Goal: Task Accomplishment & Management: Manage account settings

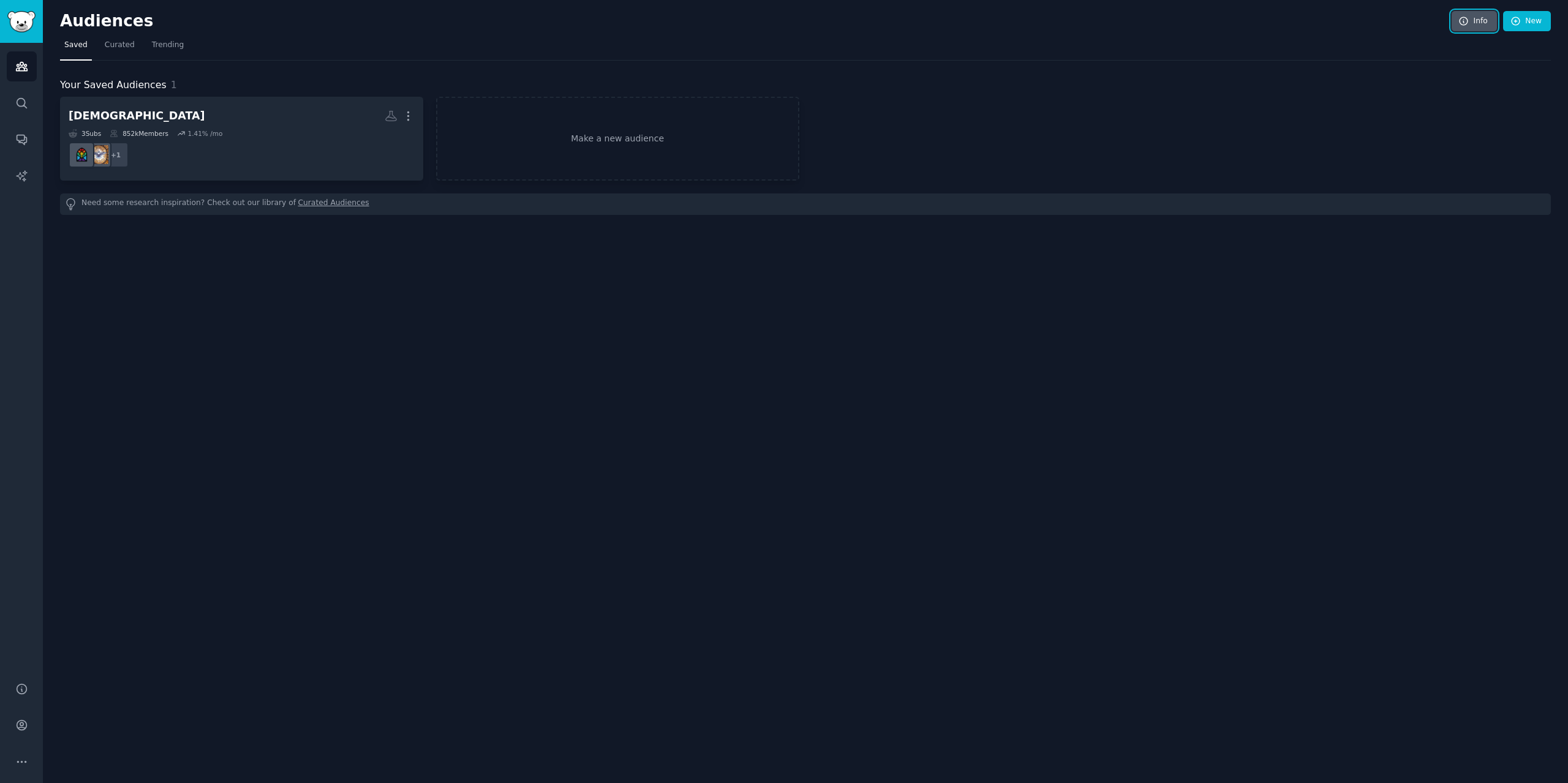
click at [1462, 20] on icon at bounding box center [1463, 21] width 11 height 11
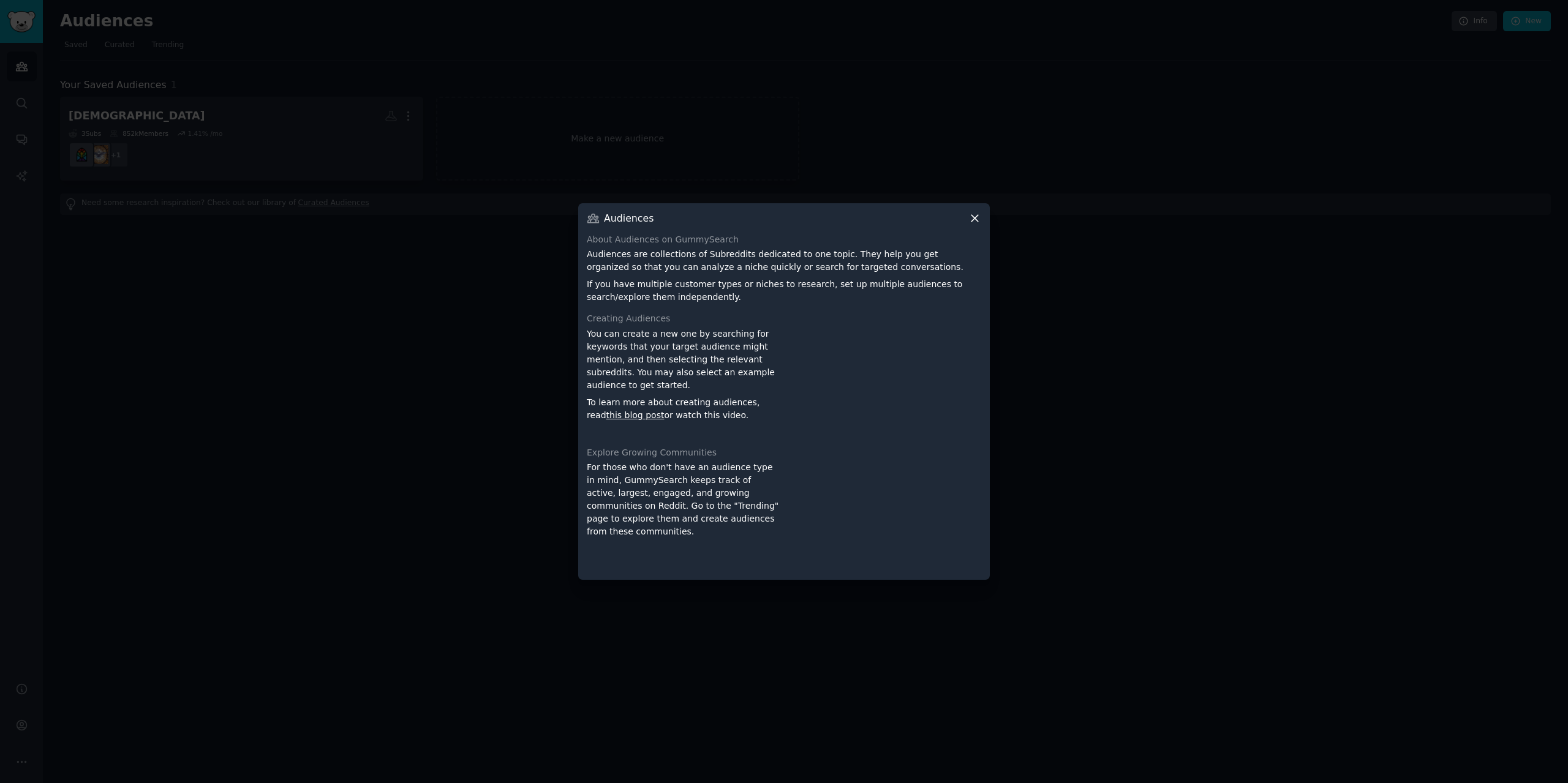
click at [974, 222] on icon at bounding box center [975, 218] width 13 height 13
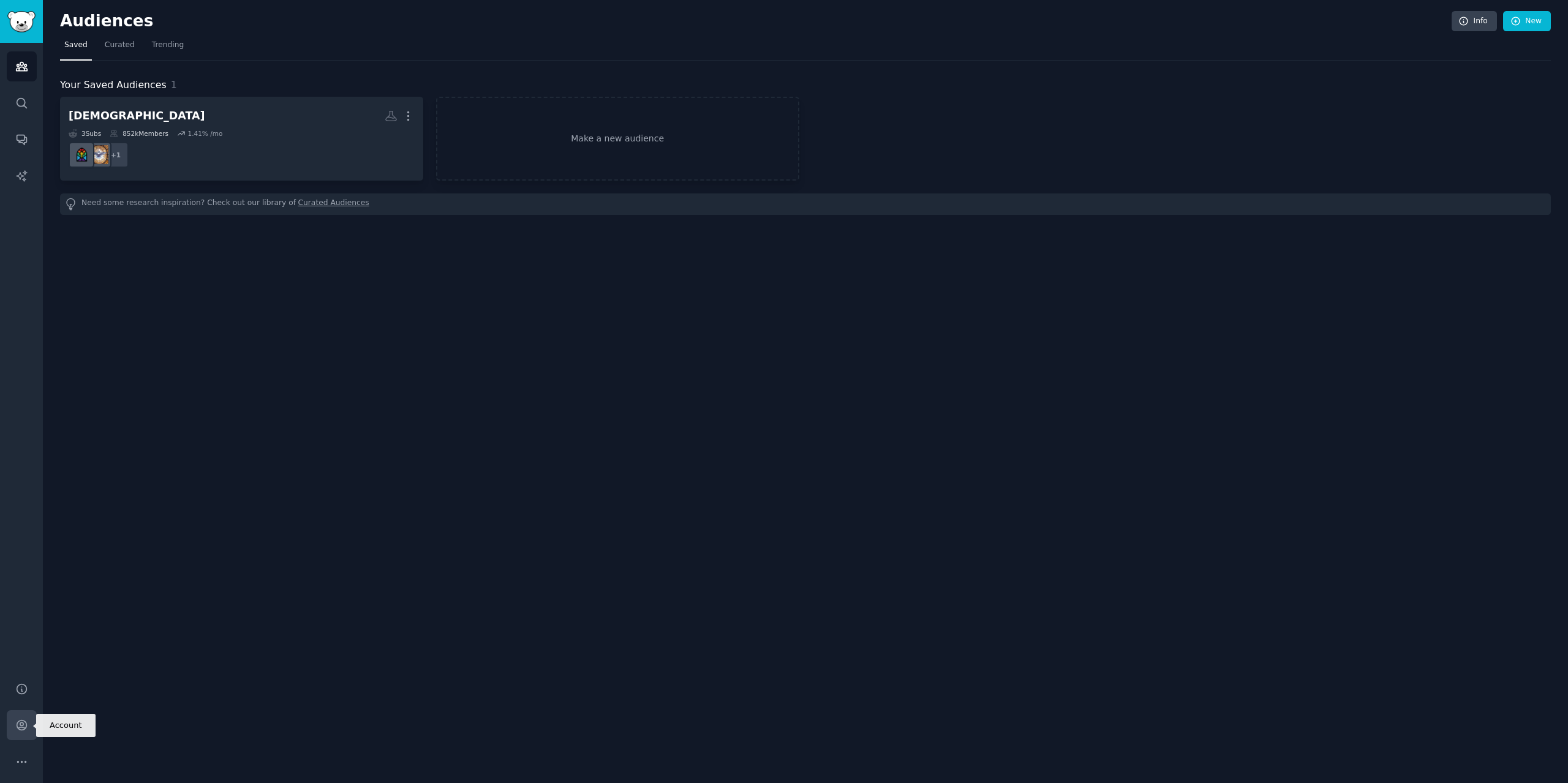
click at [21, 726] on icon "Sidebar" at bounding box center [22, 726] width 10 height 10
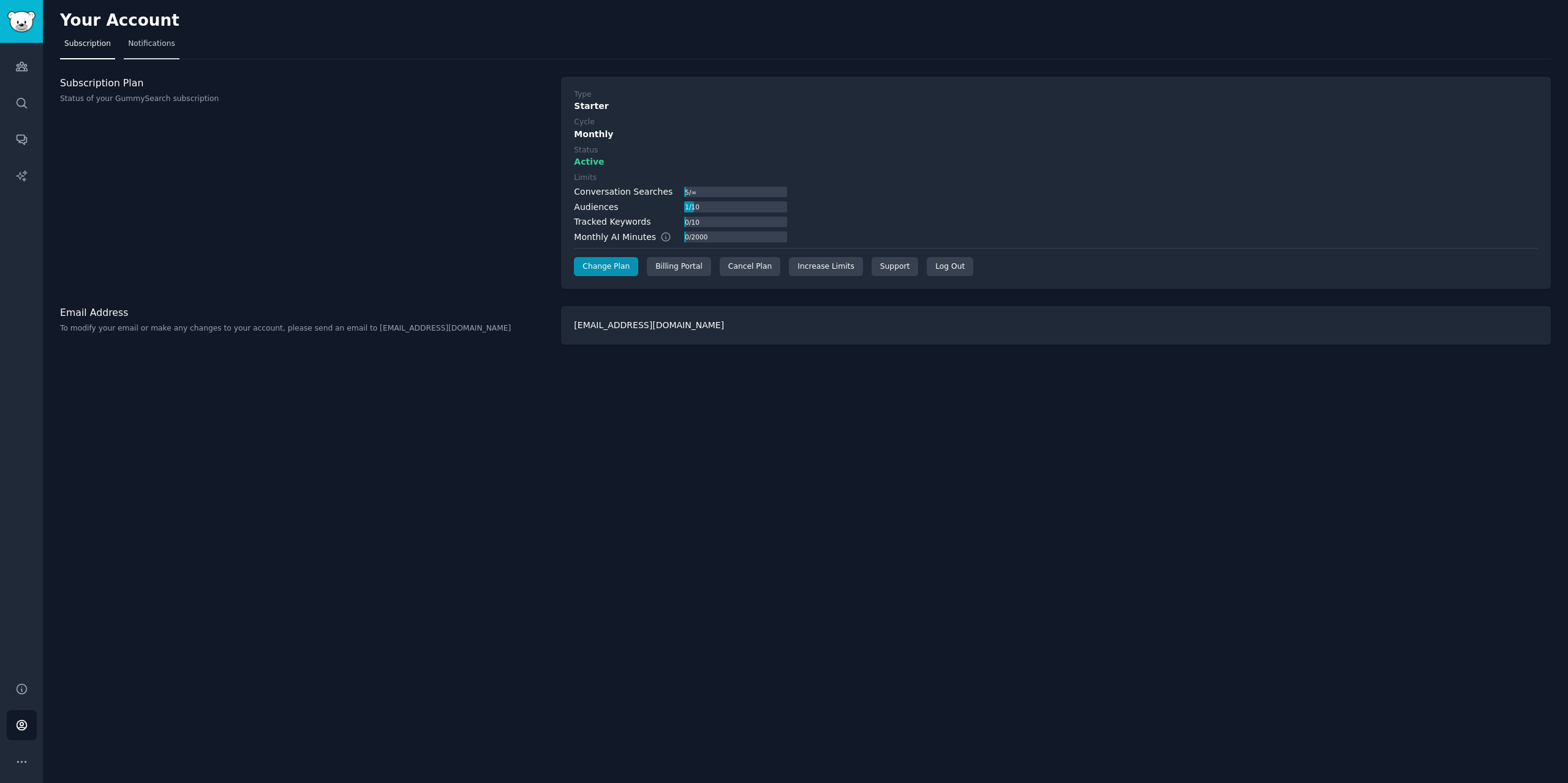
click at [146, 50] on link "Notifications" at bounding box center [151, 46] width 56 height 25
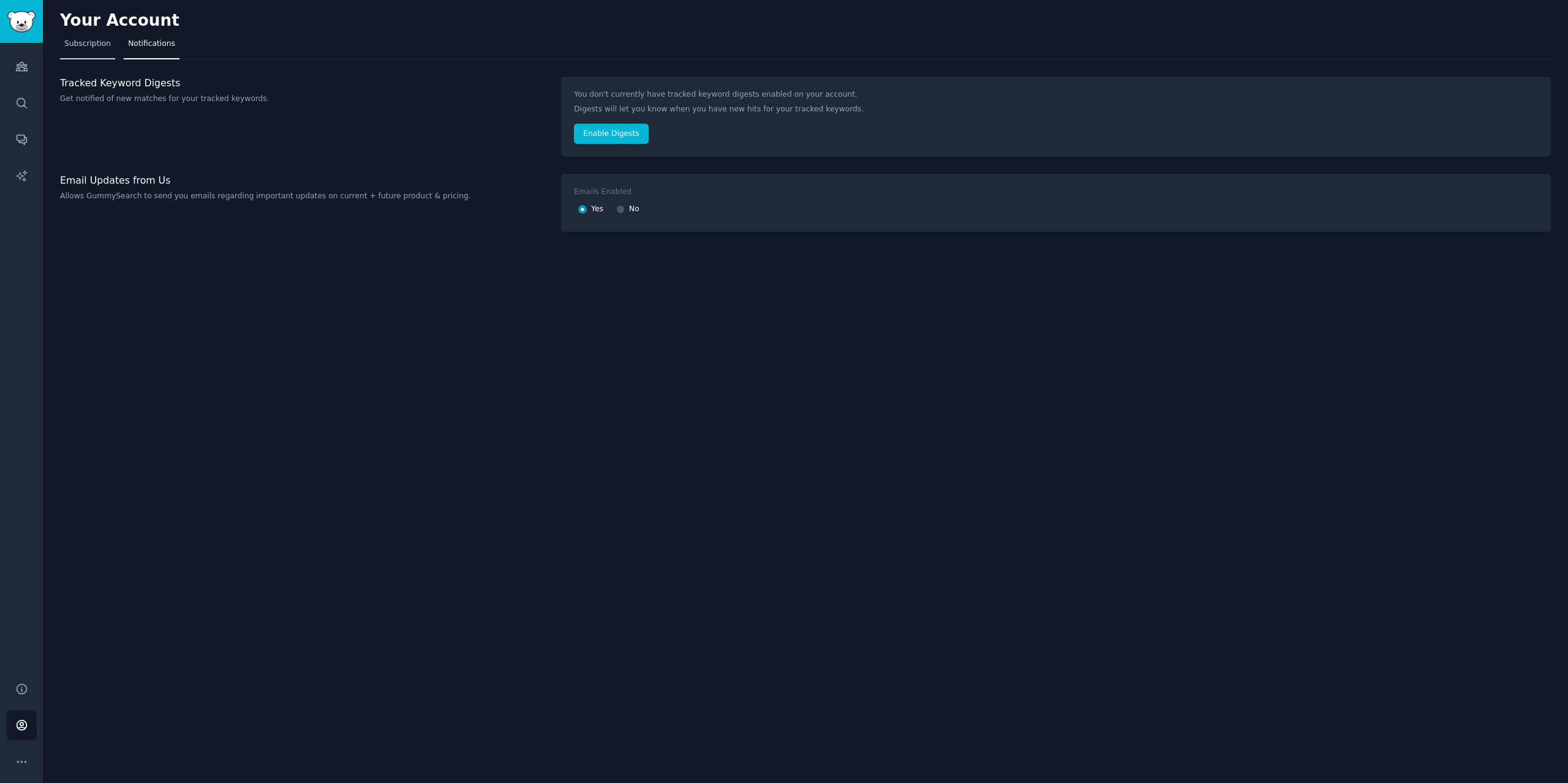
click at [103, 46] on span "Subscription" at bounding box center [87, 43] width 46 height 11
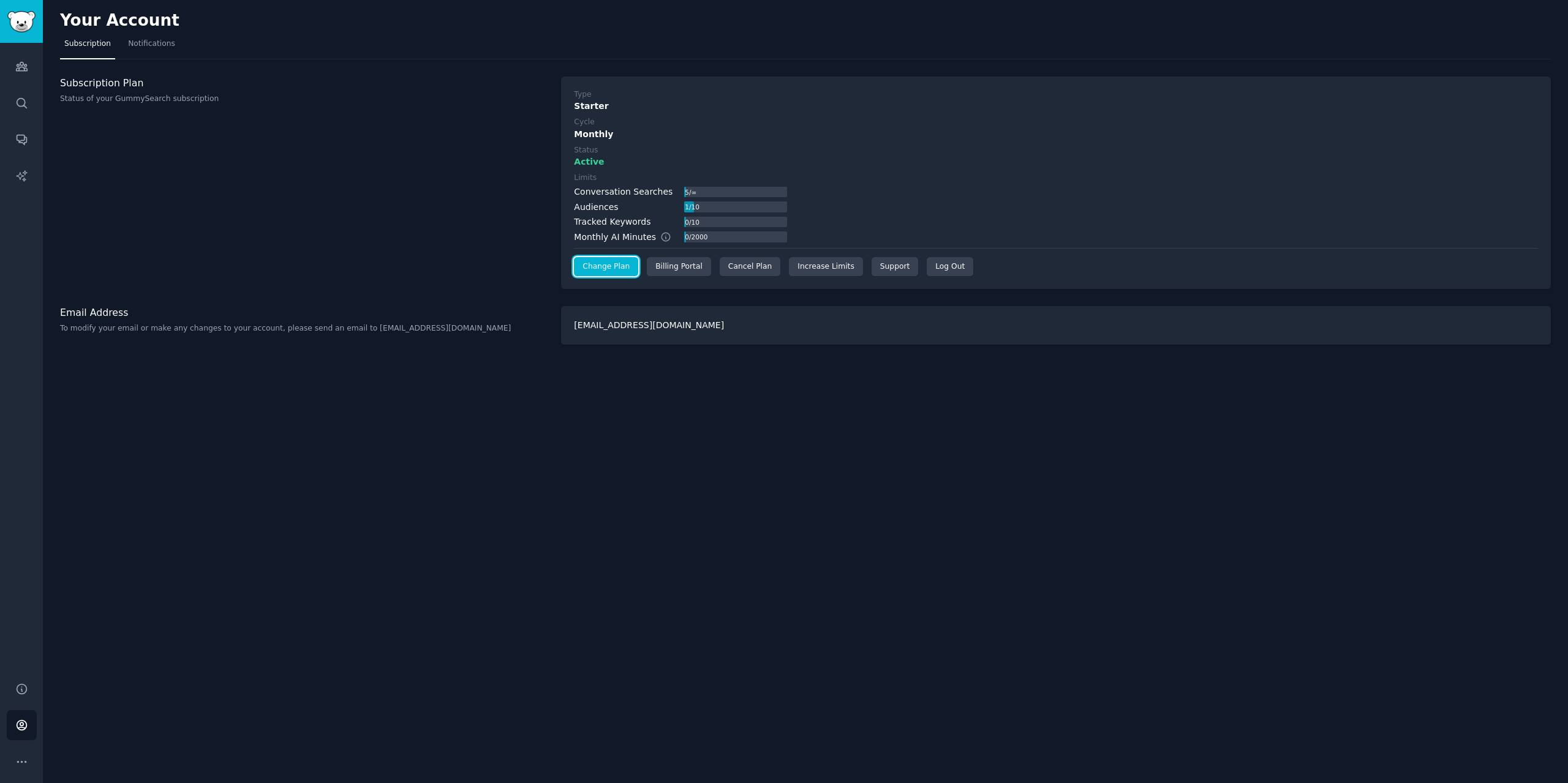
click at [613, 265] on link "Change Plan" at bounding box center [606, 267] width 64 height 20
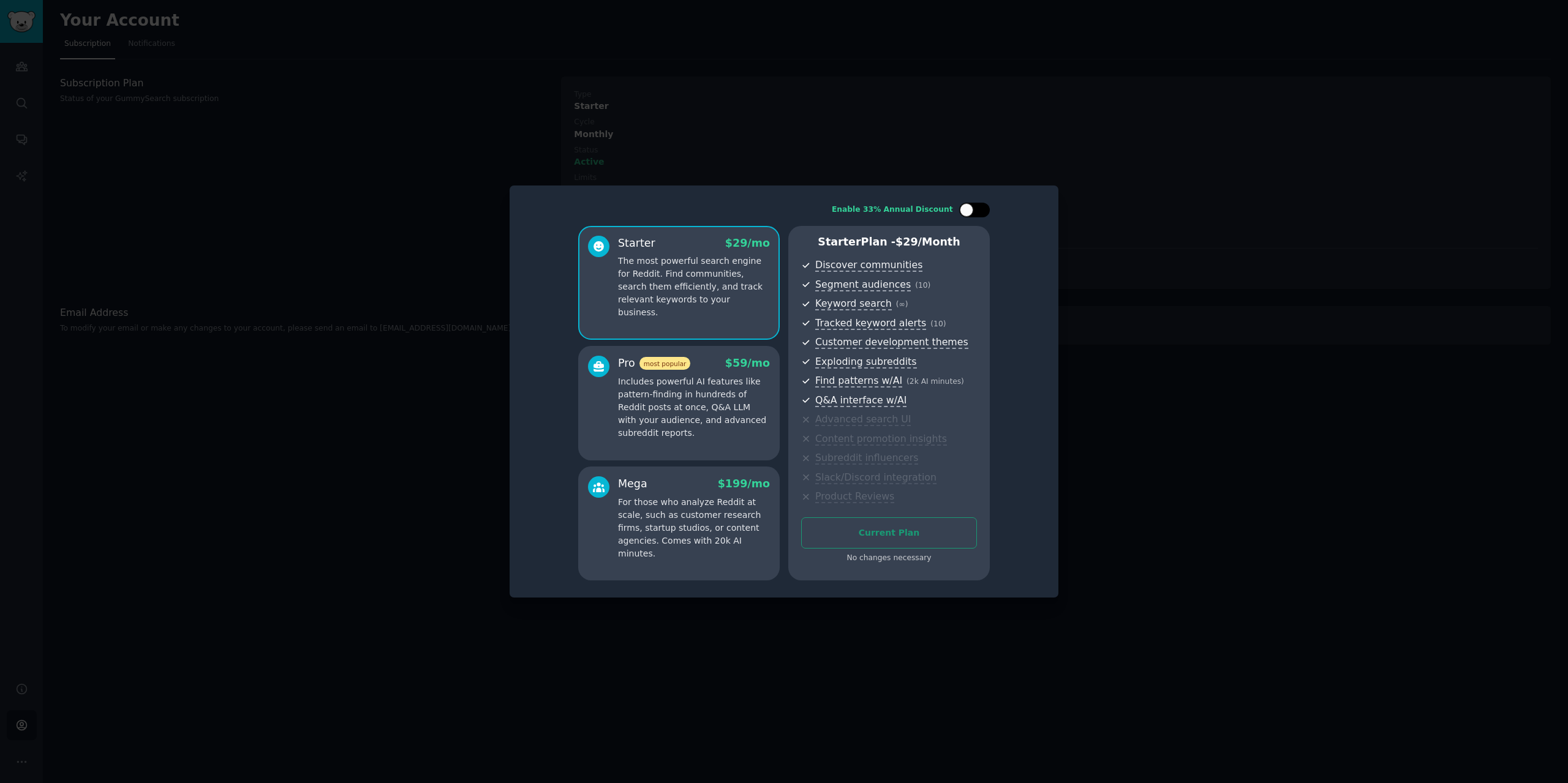
click at [978, 211] on div at bounding box center [981, 210] width 6 height 6
click at [962, 207] on div at bounding box center [975, 210] width 30 height 14
click at [970, 207] on div at bounding box center [966, 209] width 14 height 14
click at [698, 487] on div "$ 199 $ 133 /mo" at bounding box center [728, 484] width 82 height 15
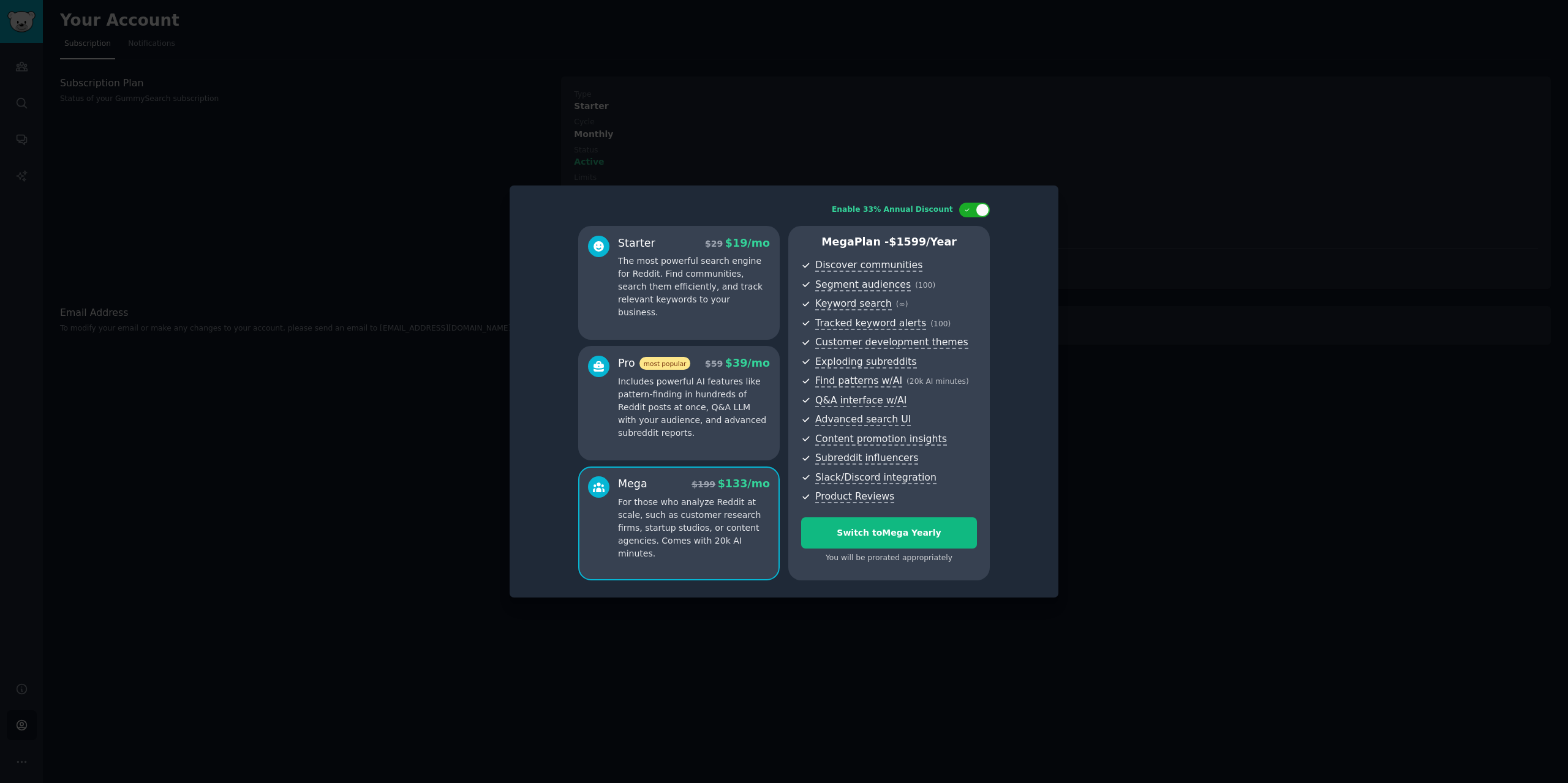
click at [670, 293] on p "The most powerful search engine for Reddit. Find communities, search them effic…" at bounding box center [694, 287] width 152 height 64
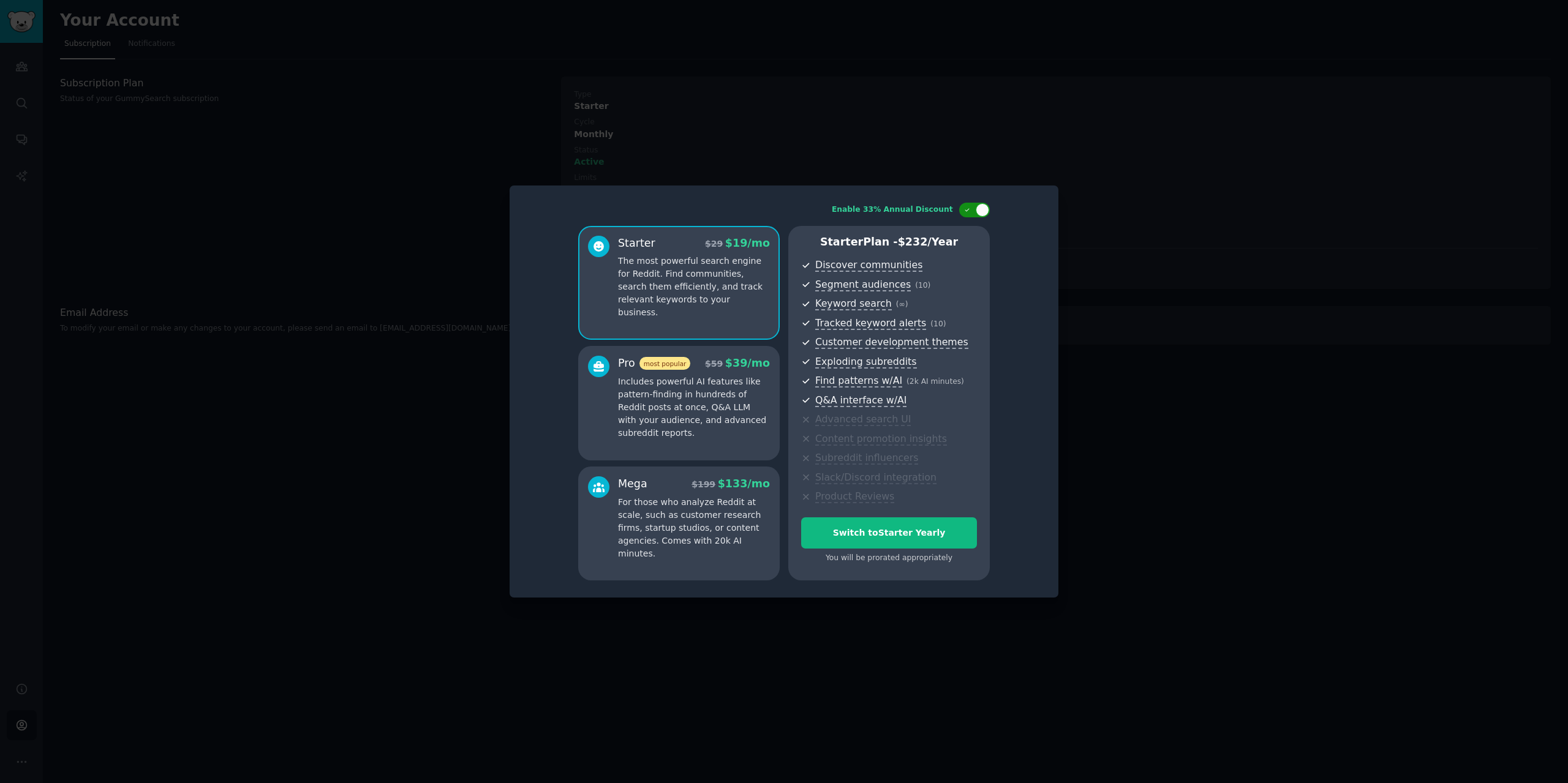
click at [970, 209] on icon at bounding box center [967, 210] width 7 height 7
click at [970, 209] on div at bounding box center [966, 209] width 14 height 14
checkbox input "true"
click at [710, 493] on div "Mega $ 199 $ 133 /mo For those who analyze Reddit at scale, such as customer re…" at bounding box center [694, 519] width 152 height 84
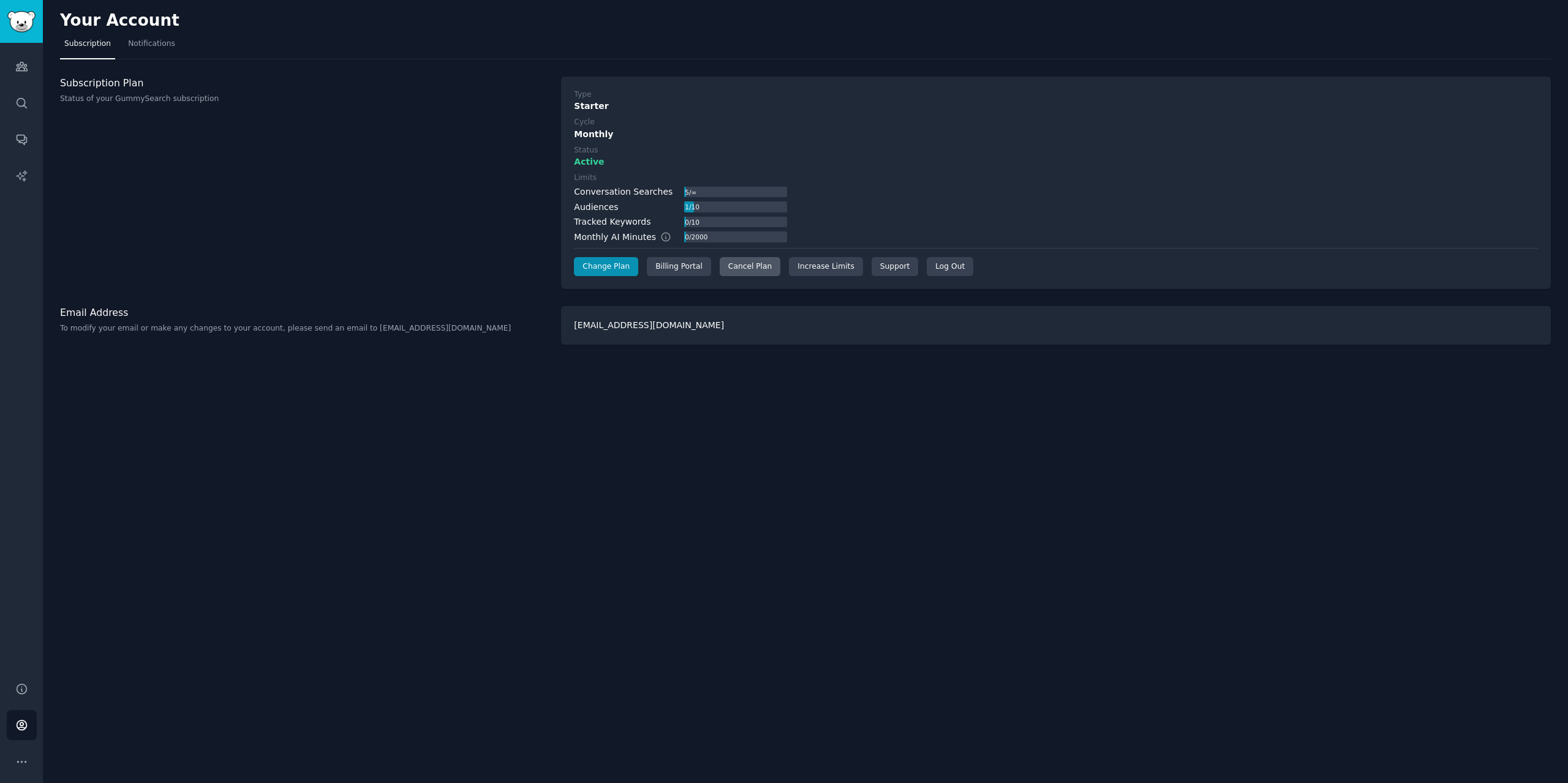
click at [744, 267] on div "Cancel Plan" at bounding box center [750, 267] width 61 height 20
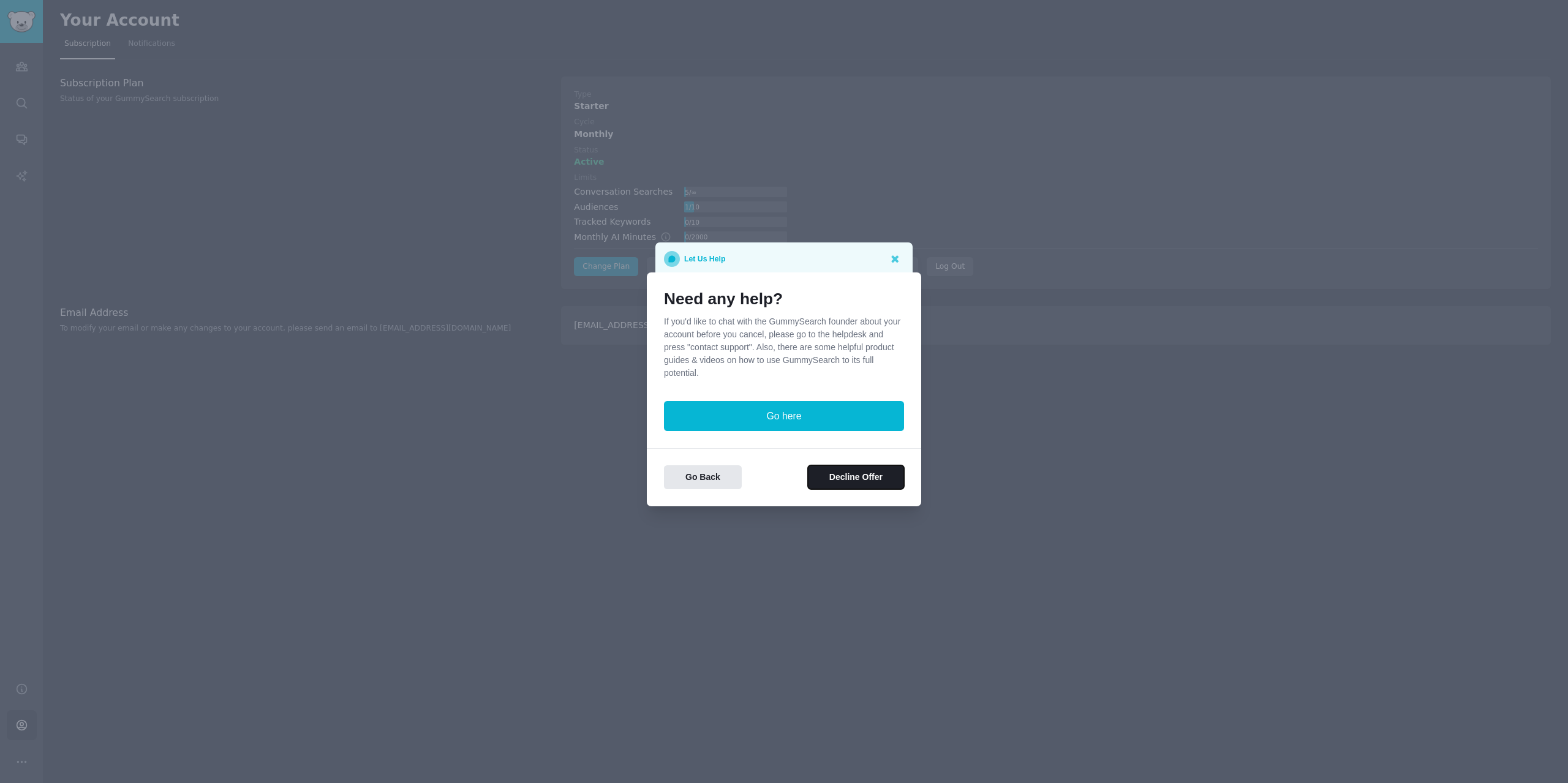
drag, startPoint x: 875, startPoint y: 477, endPoint x: 767, endPoint y: 376, distance: 147.9
click at [767, 376] on div "Need any help? If you'd like to chat with the GummySearch founder about your ac…" at bounding box center [784, 389] width 275 height 234
click at [878, 478] on button "Decline Offer" at bounding box center [856, 477] width 96 height 24
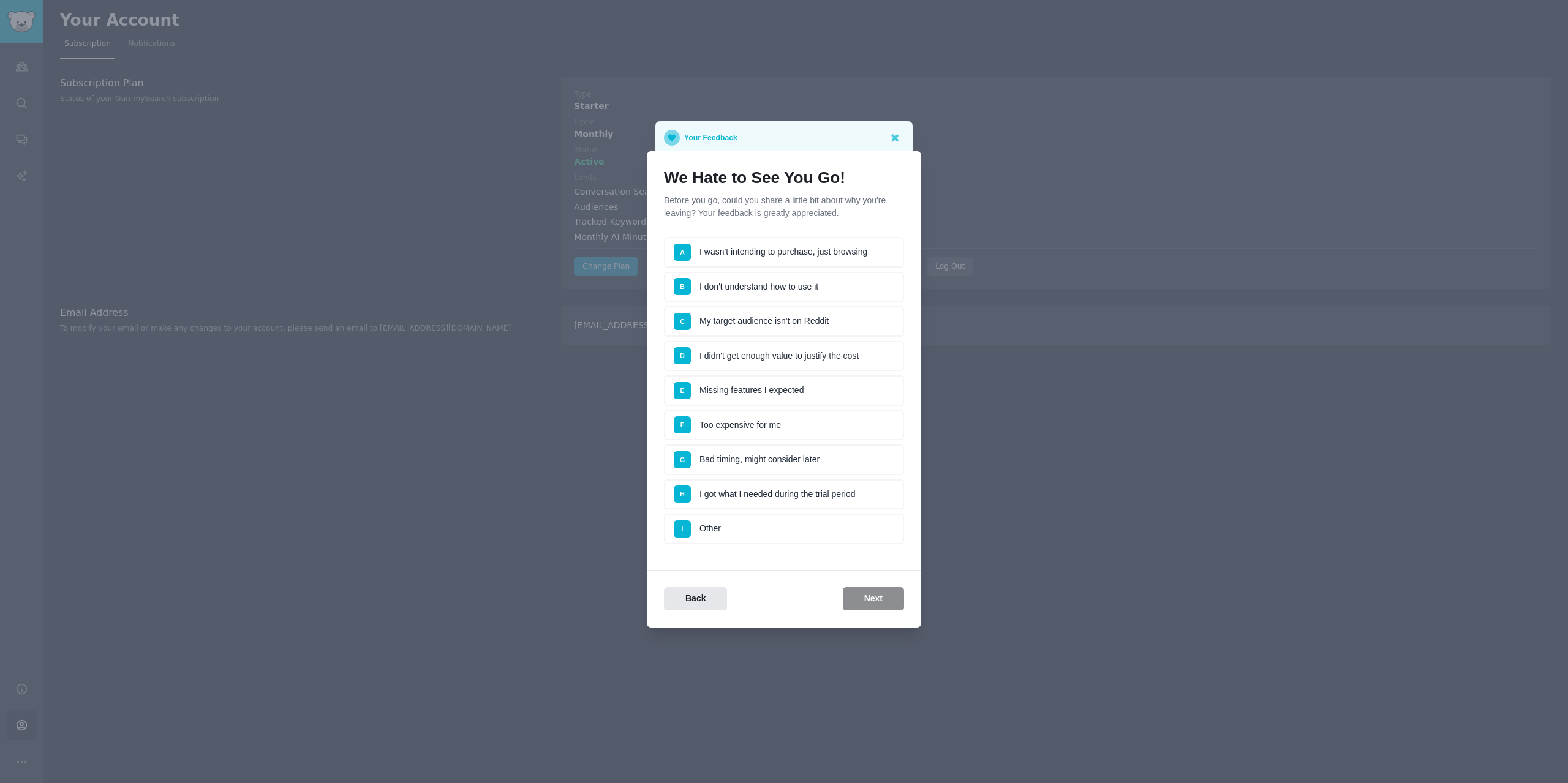
click at [745, 254] on li "A I wasn't intending to purchase, just browsing" at bounding box center [784, 252] width 240 height 30
click at [863, 600] on button "Next" at bounding box center [873, 599] width 61 height 24
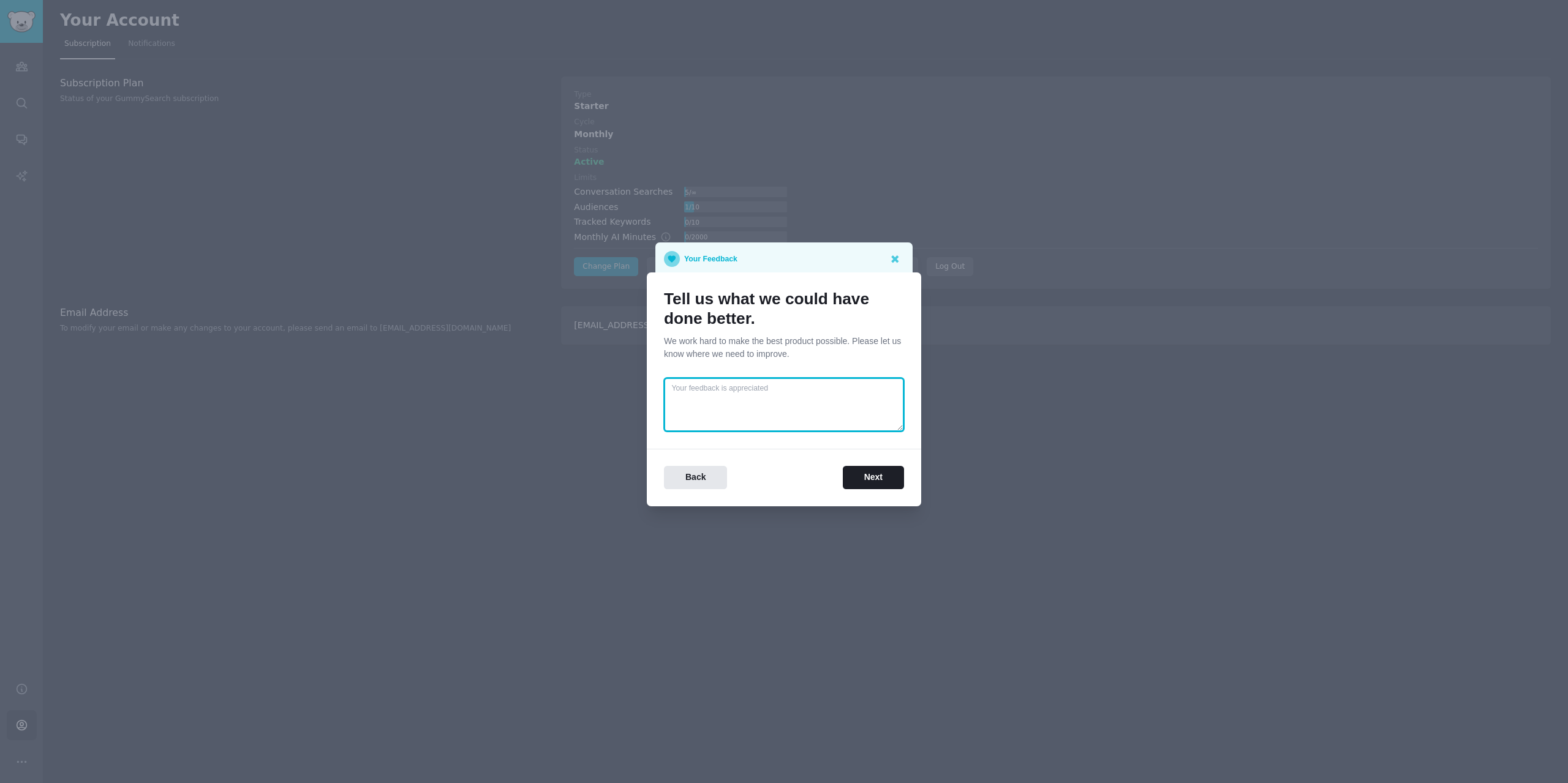
click at [748, 394] on textarea at bounding box center [784, 405] width 240 height 54
type textarea "PPP price"
click at [881, 476] on button "Next" at bounding box center [873, 477] width 61 height 24
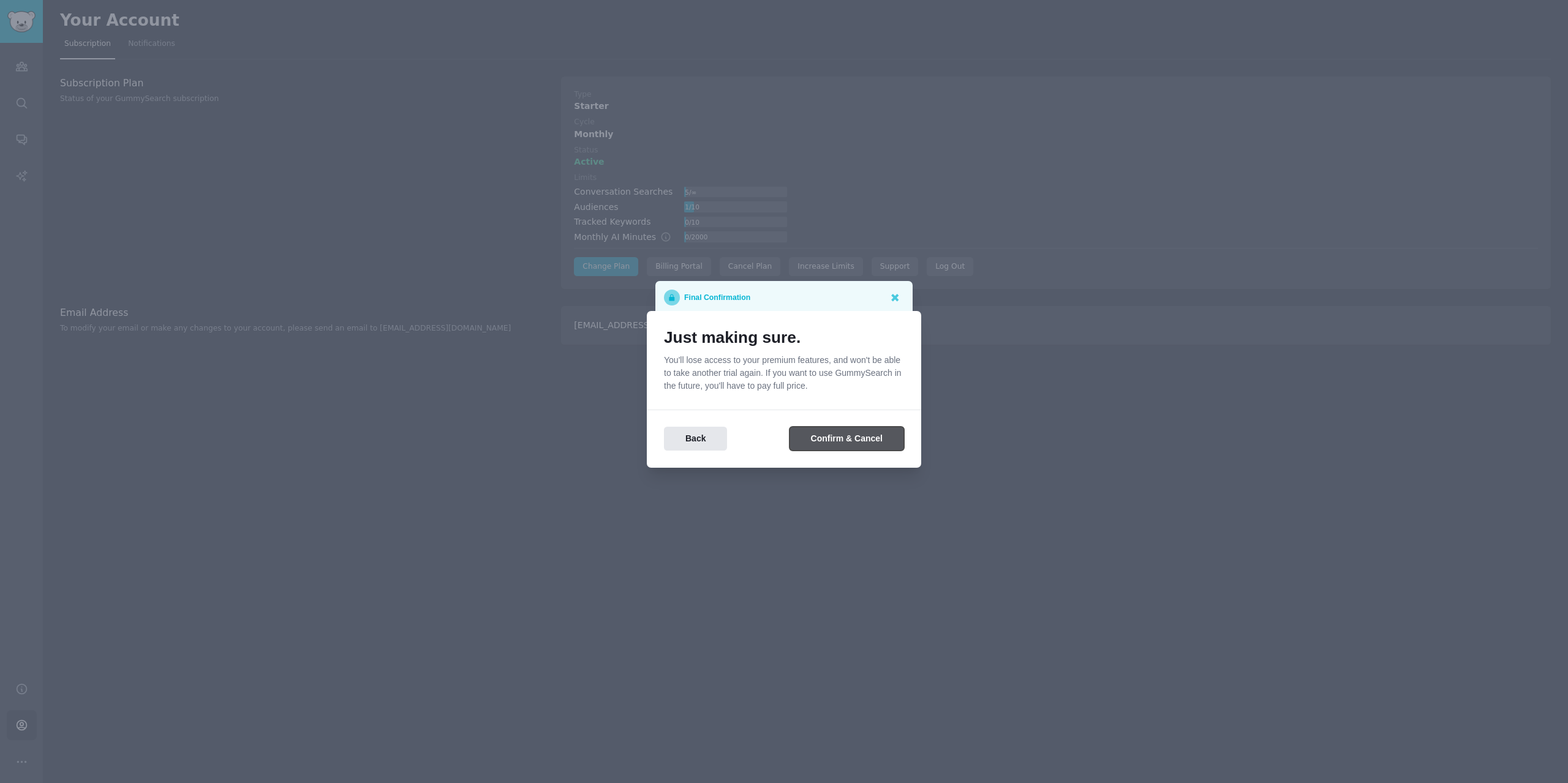
click at [858, 441] on button "Confirm & Cancel" at bounding box center [847, 438] width 115 height 24
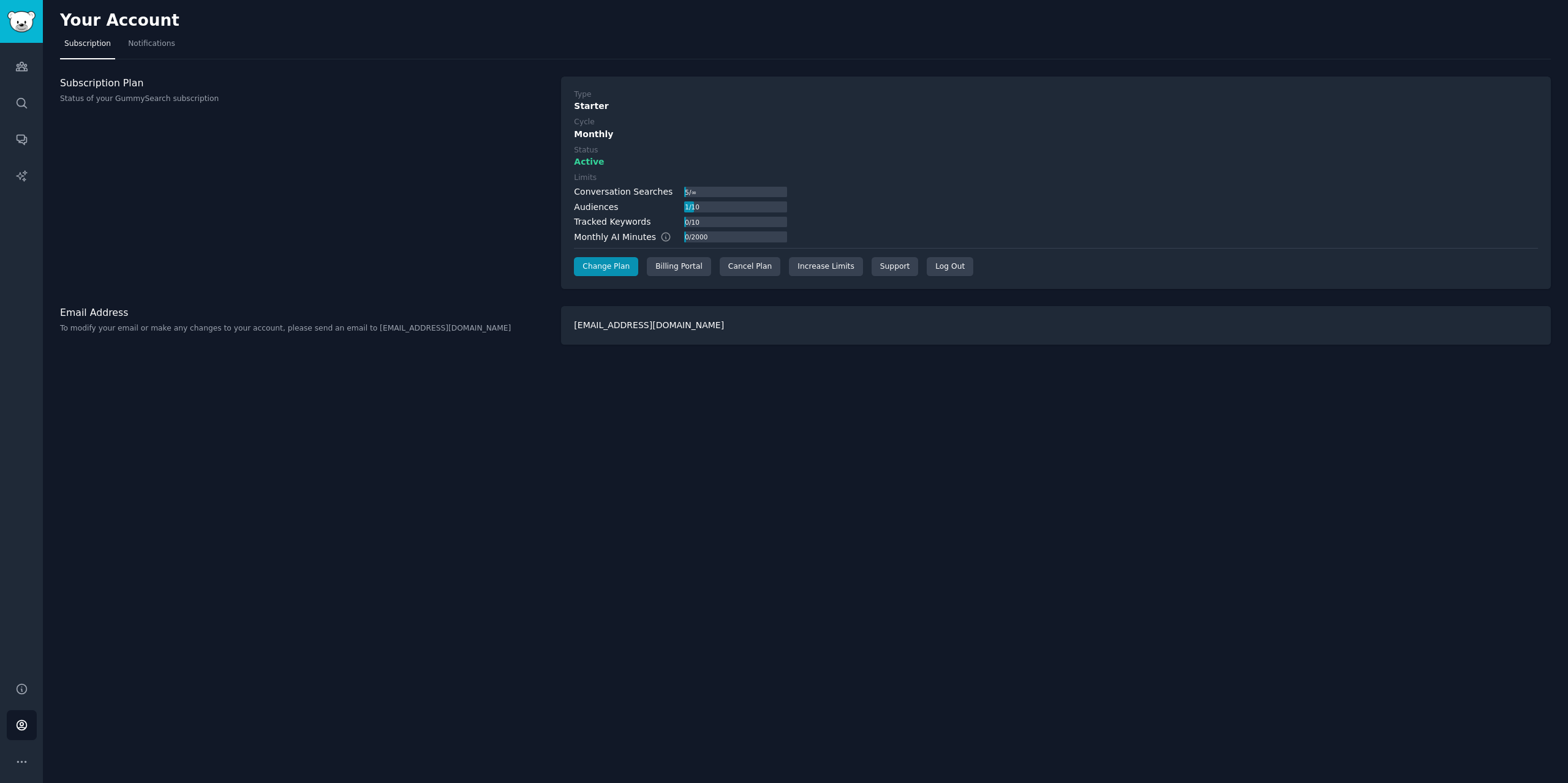
click at [452, 168] on div "Subscription Plan Status of your GummySearch subscription" at bounding box center [304, 183] width 488 height 213
click at [25, 70] on icon "Sidebar" at bounding box center [21, 66] width 11 height 9
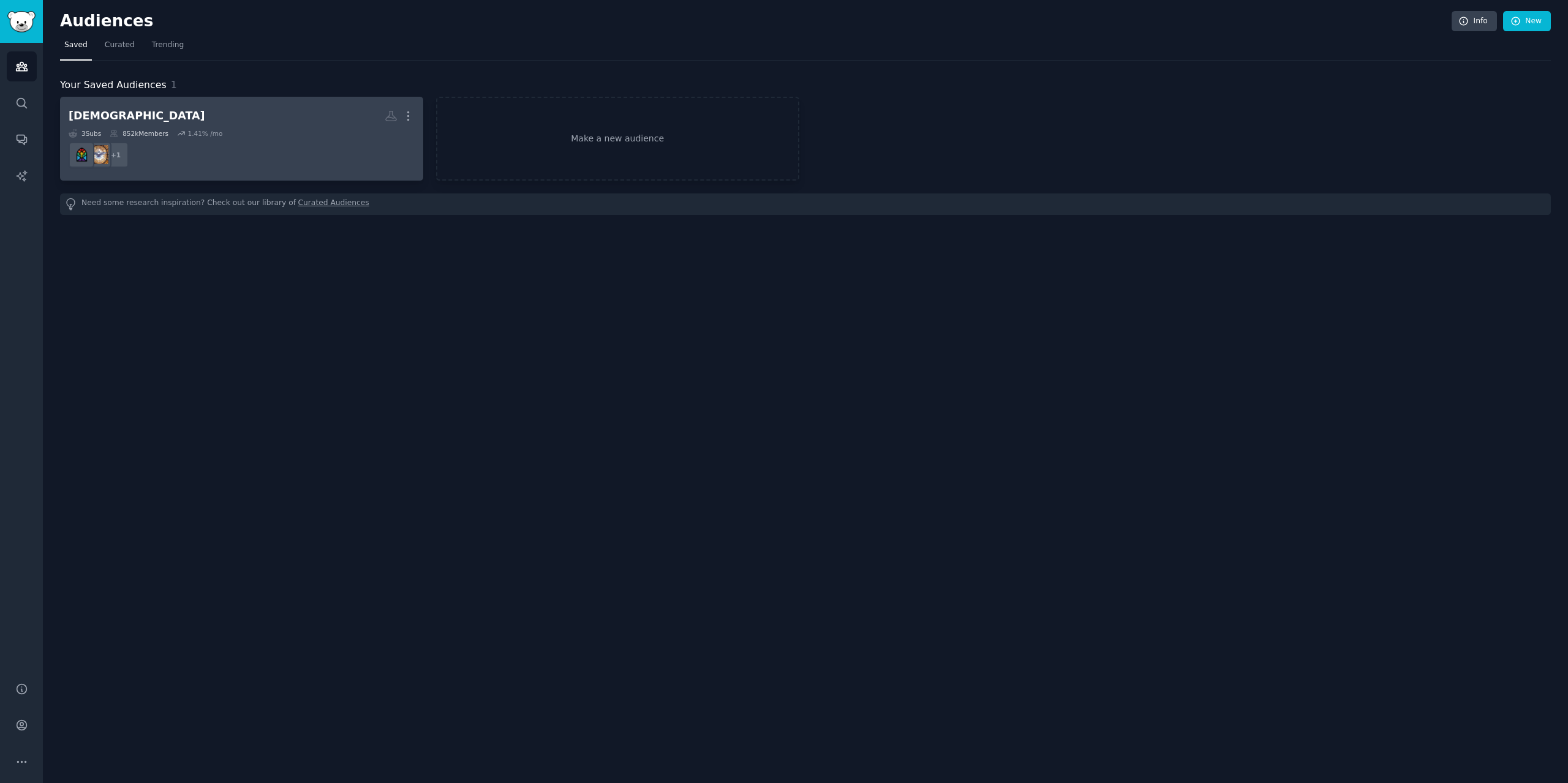
click at [146, 148] on dd "+ 1" at bounding box center [241, 155] width 346 height 34
